Goal: Task Accomplishment & Management: Use online tool/utility

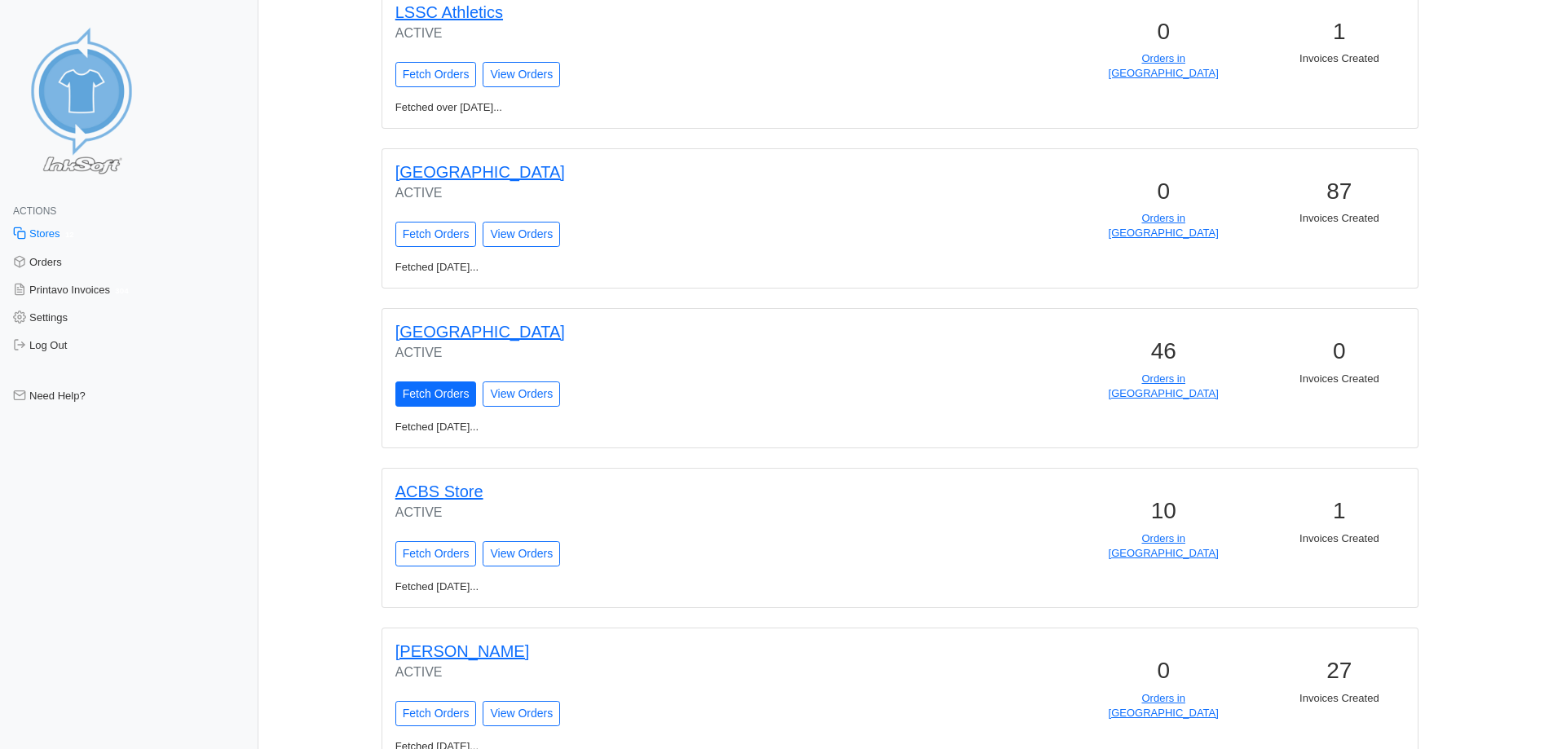
scroll to position [976, 0]
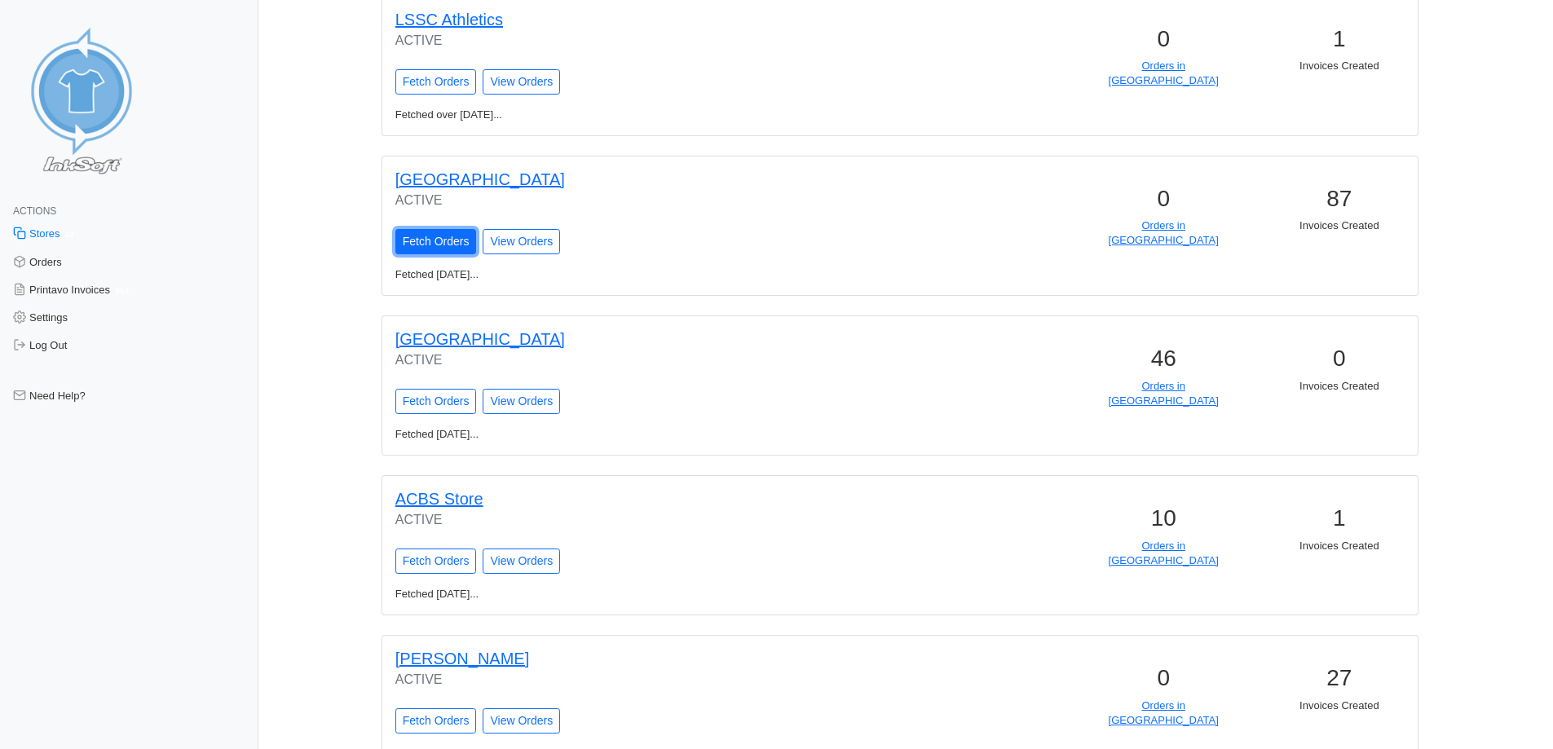
click at [445, 240] on input "Fetch Orders" at bounding box center [436, 241] width 82 height 25
type input "Fetching Orders..."
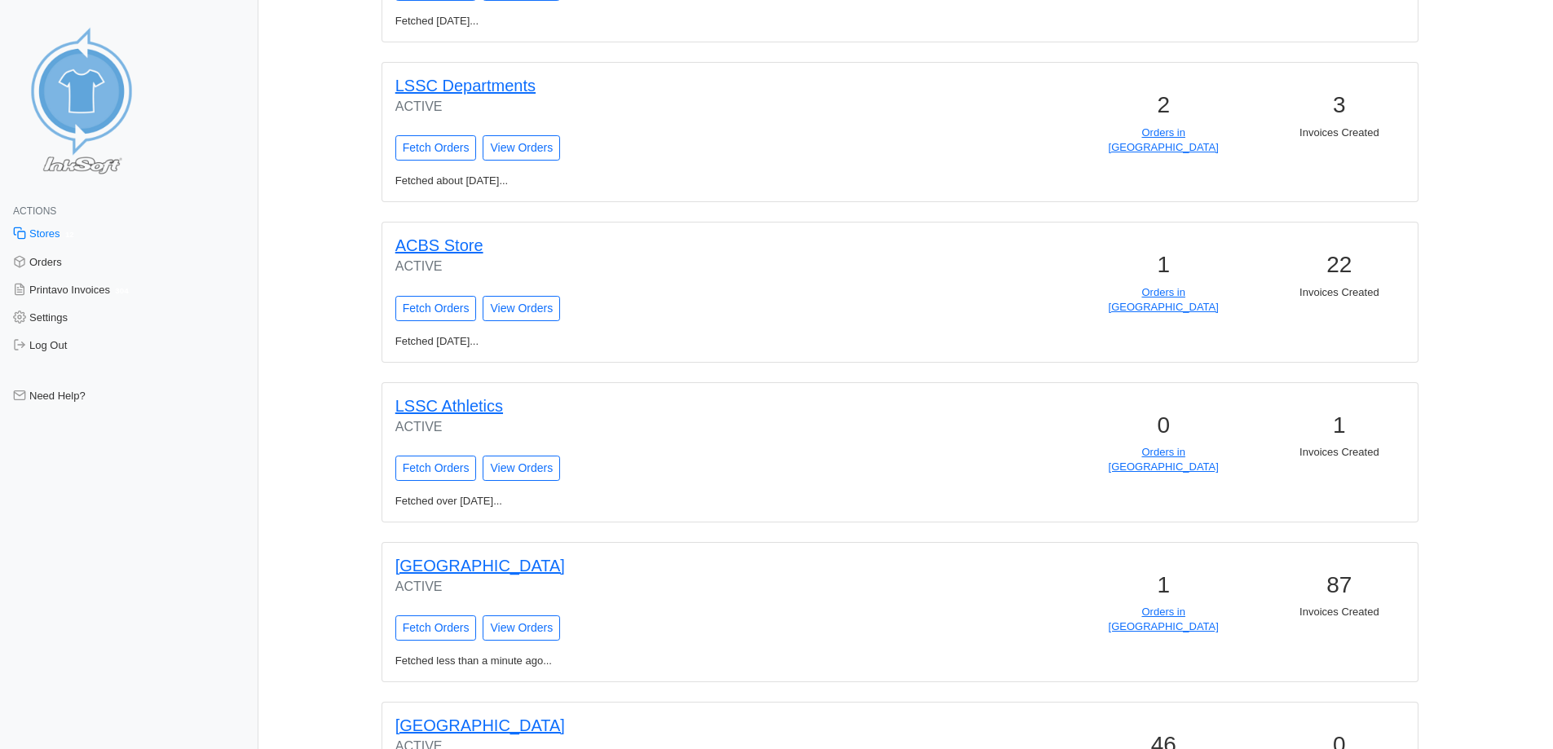
scroll to position [734, 0]
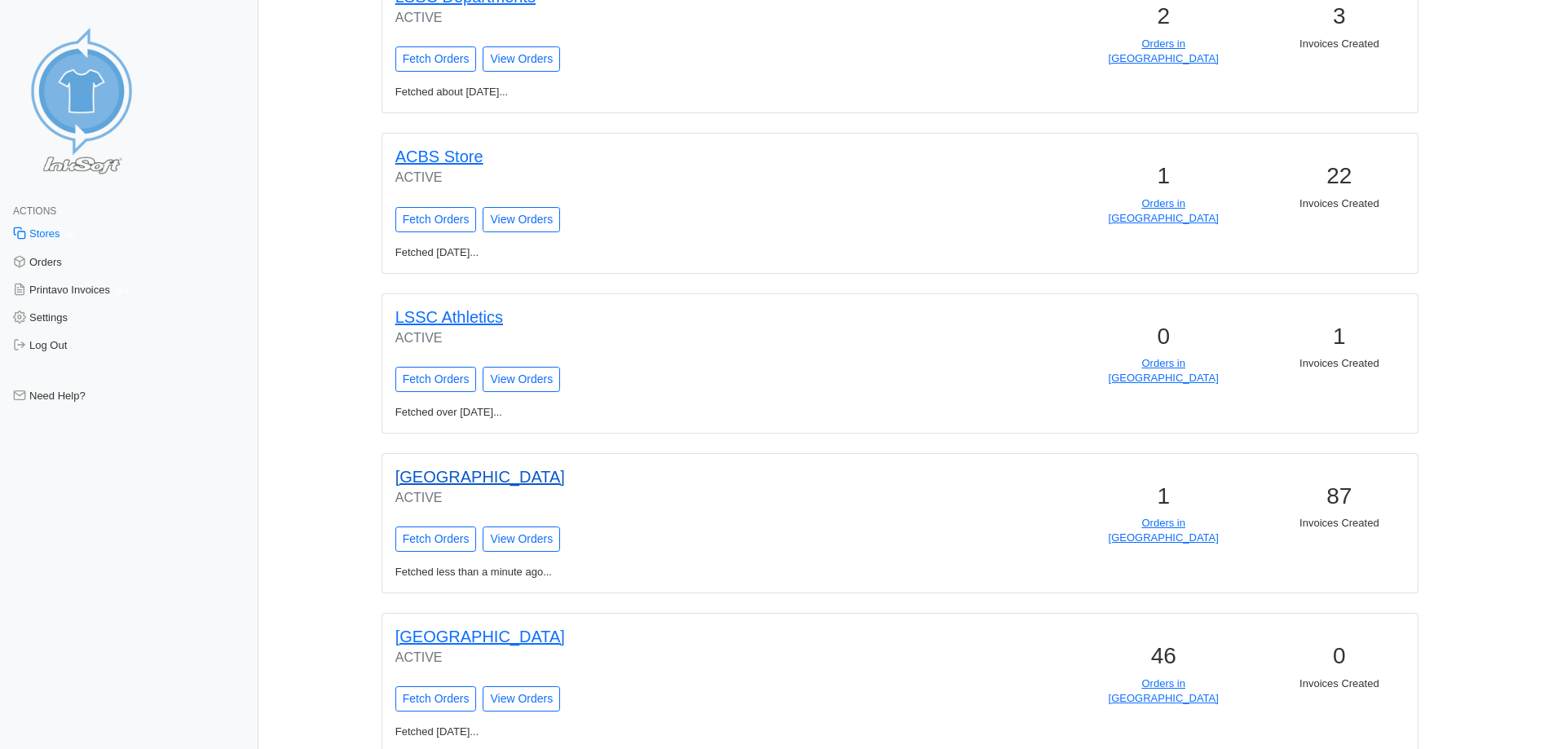
click at [475, 481] on link "Lake County" at bounding box center [480, 477] width 170 height 18
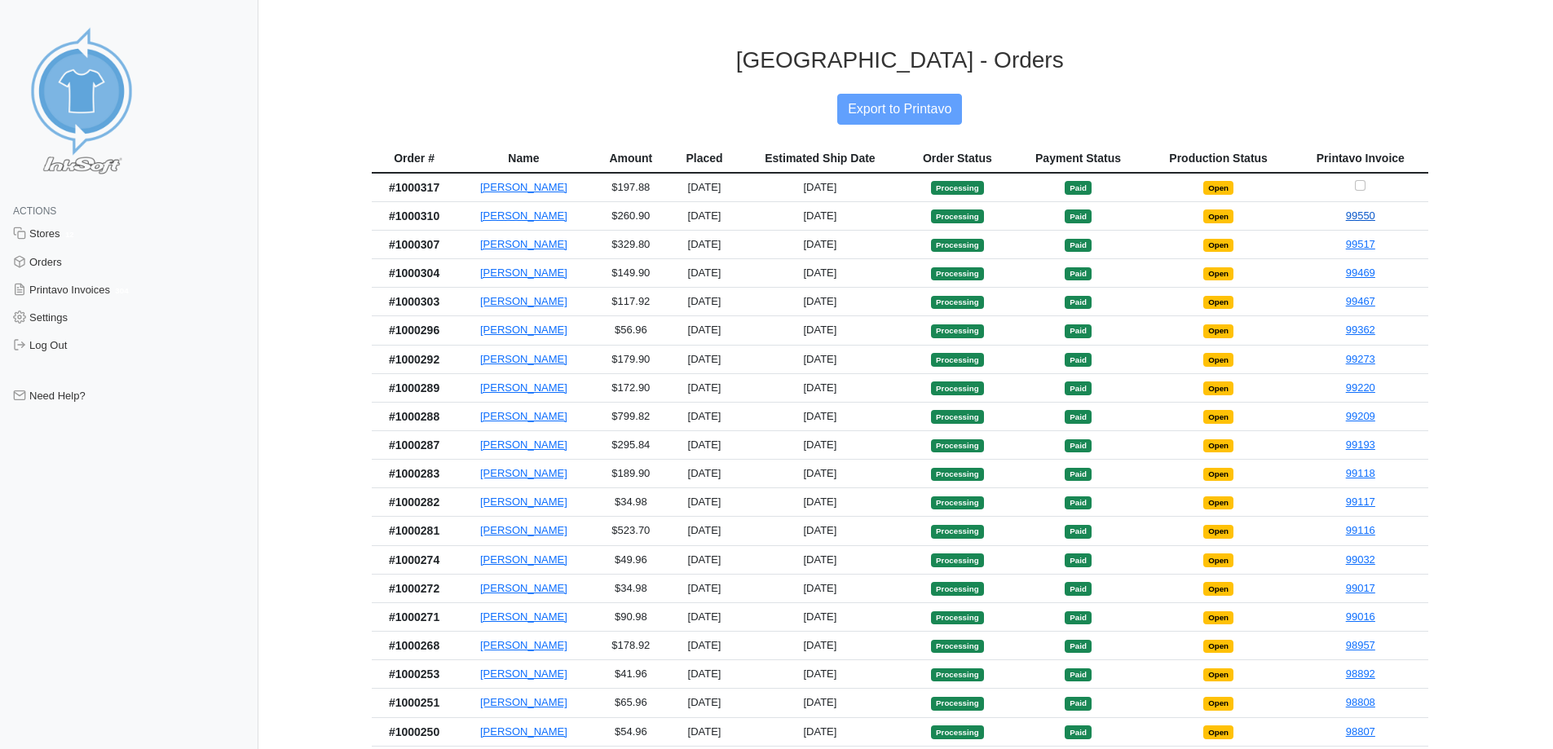
click at [1353, 219] on link "99550" at bounding box center [1360, 216] width 29 height 12
click at [1354, 651] on link "98957" at bounding box center [1360, 645] width 29 height 12
click at [1361, 183] on input "Checkbox for selecting orders for invoice" at bounding box center [1360, 185] width 11 height 11
checkbox input "true"
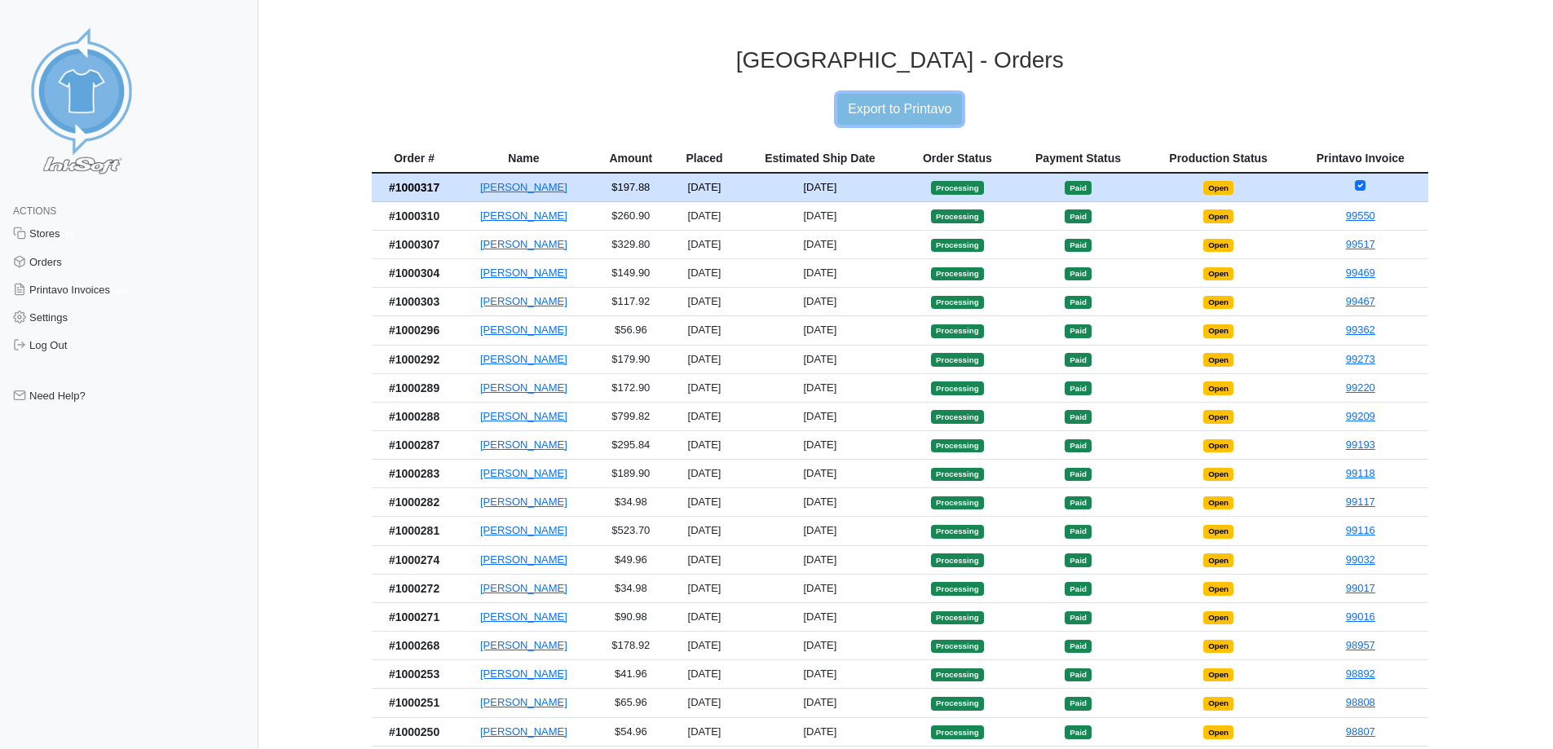
click at [927, 108] on input "Export to Printavo" at bounding box center [899, 109] width 125 height 31
type input "Export to Printavo"
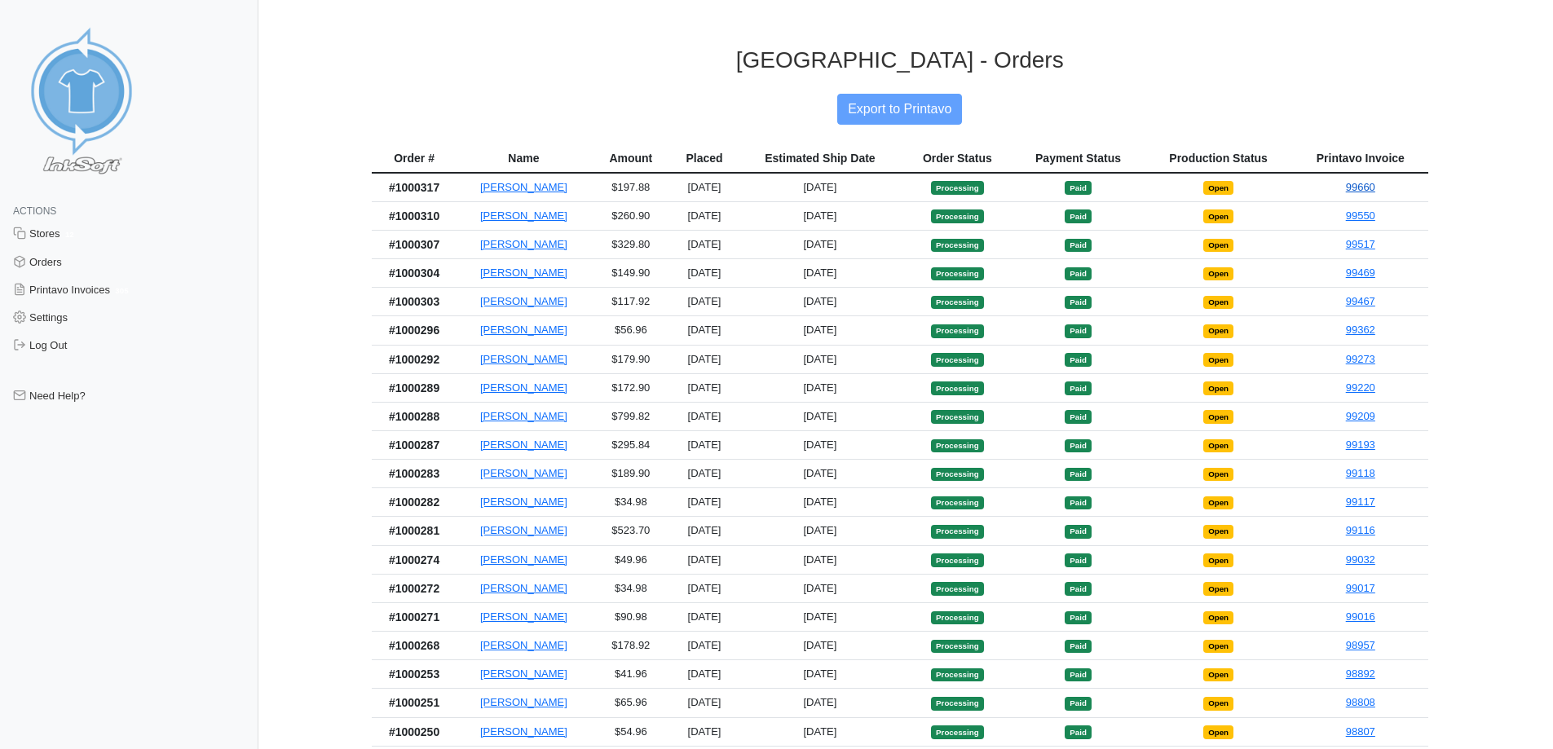
click at [1364, 183] on link "99660" at bounding box center [1360, 187] width 29 height 12
